Goal: Use online tool/utility: Utilize a website feature to perform a specific function

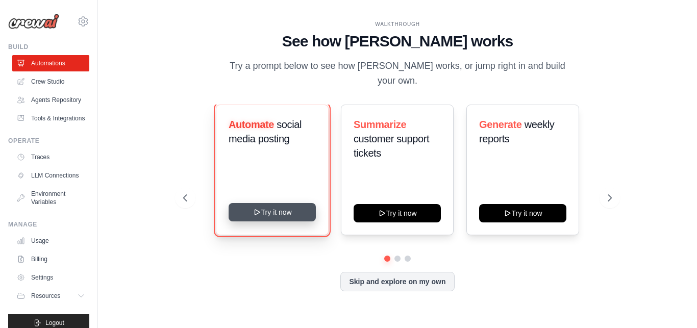
click at [270, 208] on button "Try it now" at bounding box center [272, 212] width 87 height 18
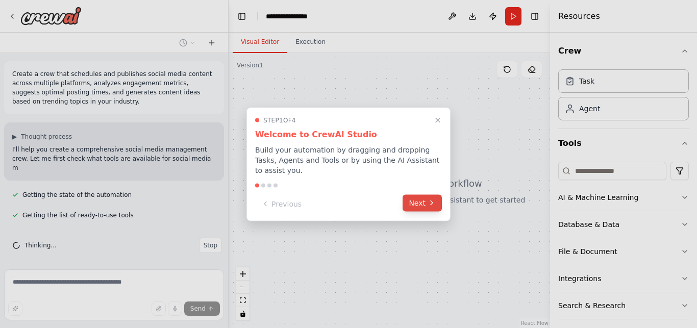
click at [425, 197] on button "Next" at bounding box center [421, 202] width 39 height 17
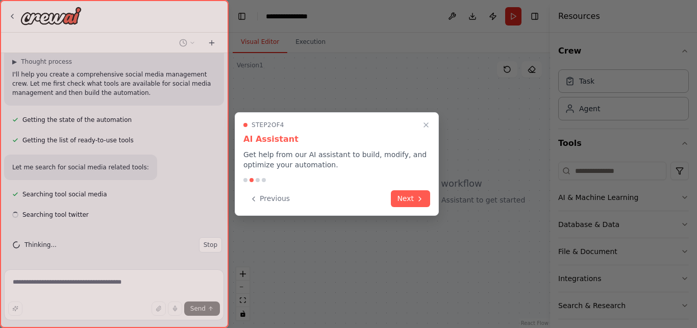
scroll to position [75, 0]
click at [425, 197] on button "Next" at bounding box center [410, 198] width 39 height 17
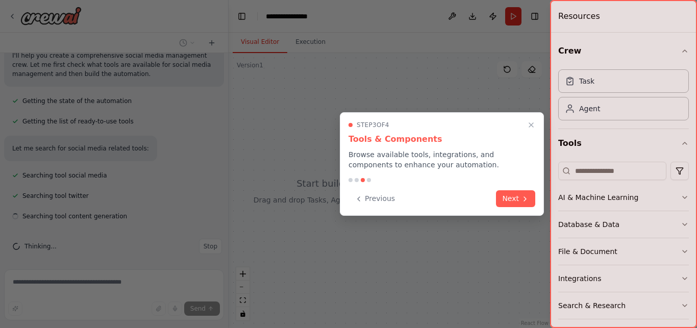
scroll to position [96, 0]
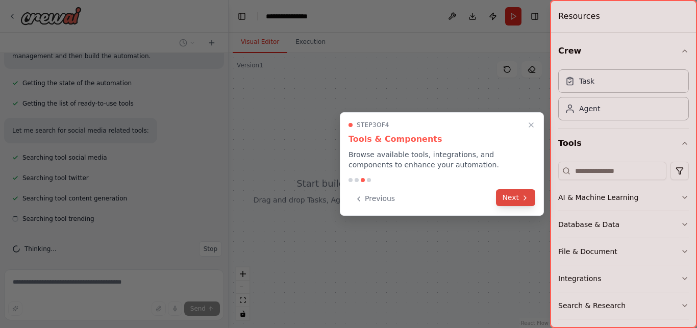
click at [529, 202] on button "Next" at bounding box center [515, 197] width 39 height 17
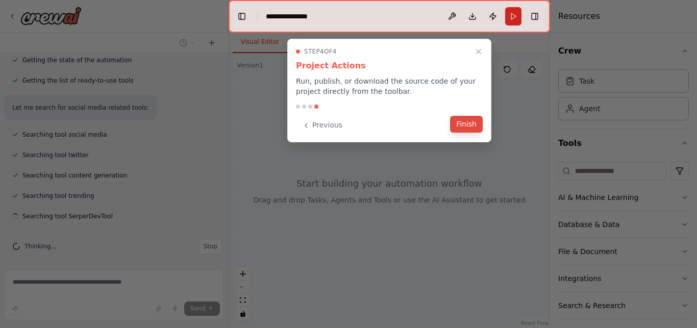
scroll to position [137, 0]
click at [462, 125] on button "Finish" at bounding box center [466, 124] width 33 height 17
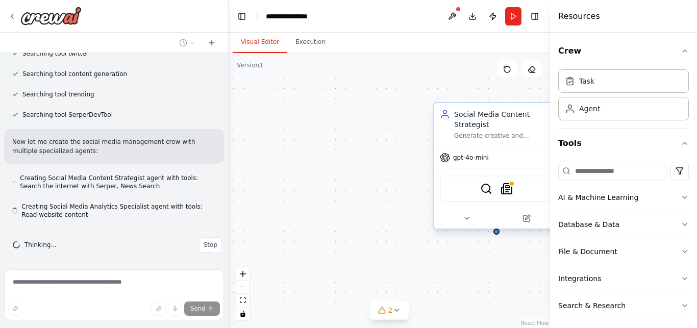
scroll to position [237, 0]
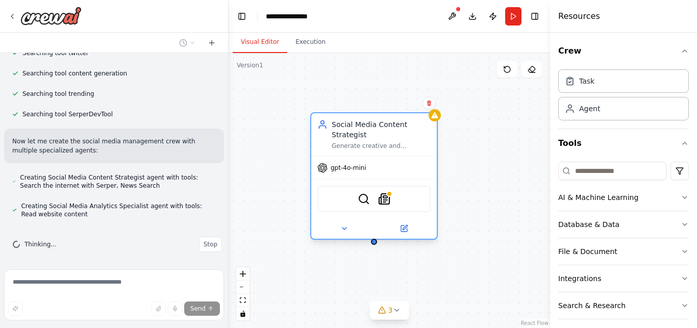
drag, startPoint x: 490, startPoint y: 114, endPoint x: 320, endPoint y: 116, distance: 170.4
click at [332, 119] on div "Social Media Content Strategist" at bounding box center [381, 129] width 99 height 20
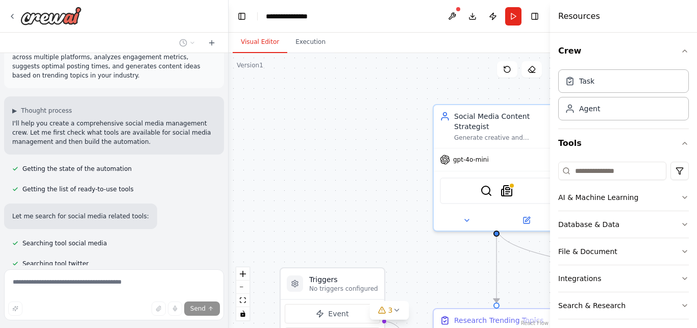
scroll to position [0, 0]
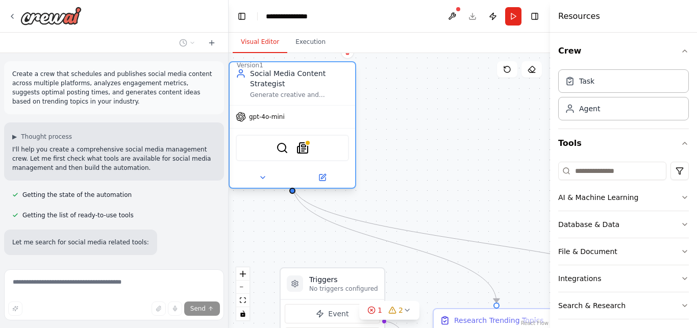
drag, startPoint x: 491, startPoint y: 122, endPoint x: 286, endPoint y: 81, distance: 209.8
click at [286, 91] on div "Generate creative and engaging content ideas for {industry} based on trending t…" at bounding box center [299, 95] width 99 height 8
click at [537, 15] on button "Toggle Right Sidebar" at bounding box center [534, 16] width 14 height 14
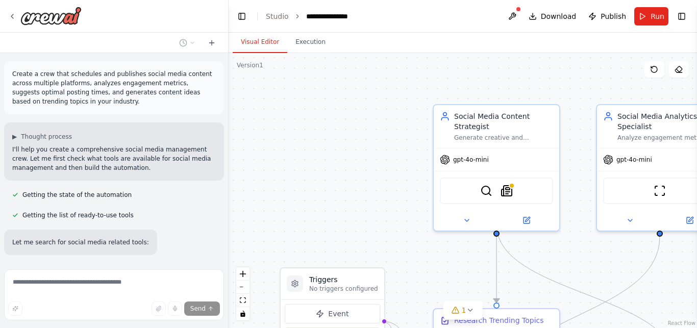
drag, startPoint x: 498, startPoint y: 122, endPoint x: 424, endPoint y: 90, distance: 80.6
click at [424, 90] on div ".deletable-edge-delete-btn { width: 20px; height: 20px; border: 0px solid #ffff…" at bounding box center [463, 190] width 468 height 275
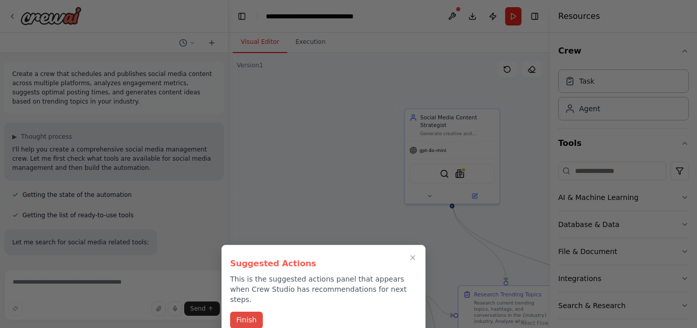
click at [248, 312] on button "Finish" at bounding box center [246, 320] width 33 height 17
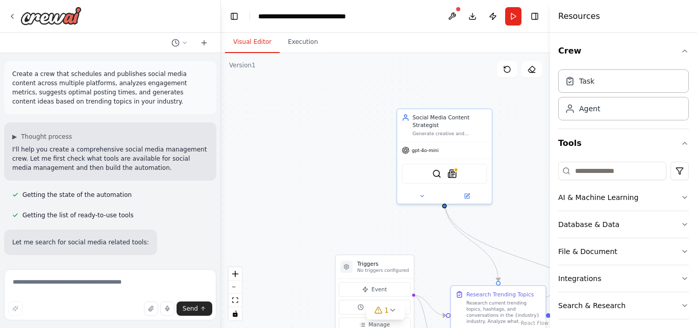
drag, startPoint x: 224, startPoint y: 94, endPoint x: 221, endPoint y: 240, distance: 145.9
click at [221, 240] on div "Create a crew that schedules and publishes social media content across multiple…" at bounding box center [348, 164] width 697 height 328
